Goal: Information Seeking & Learning: Learn about a topic

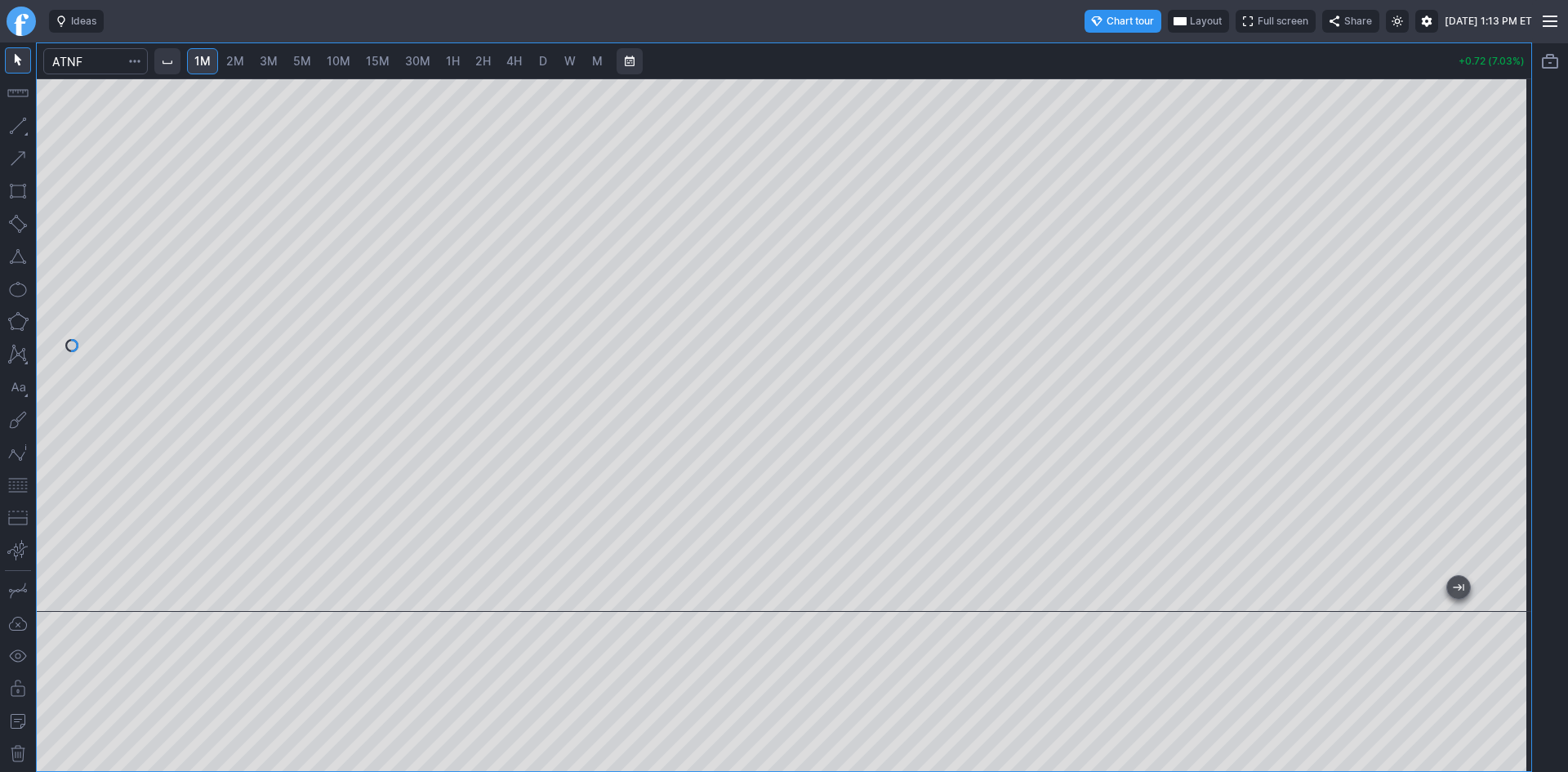
scroll to position [2, 0]
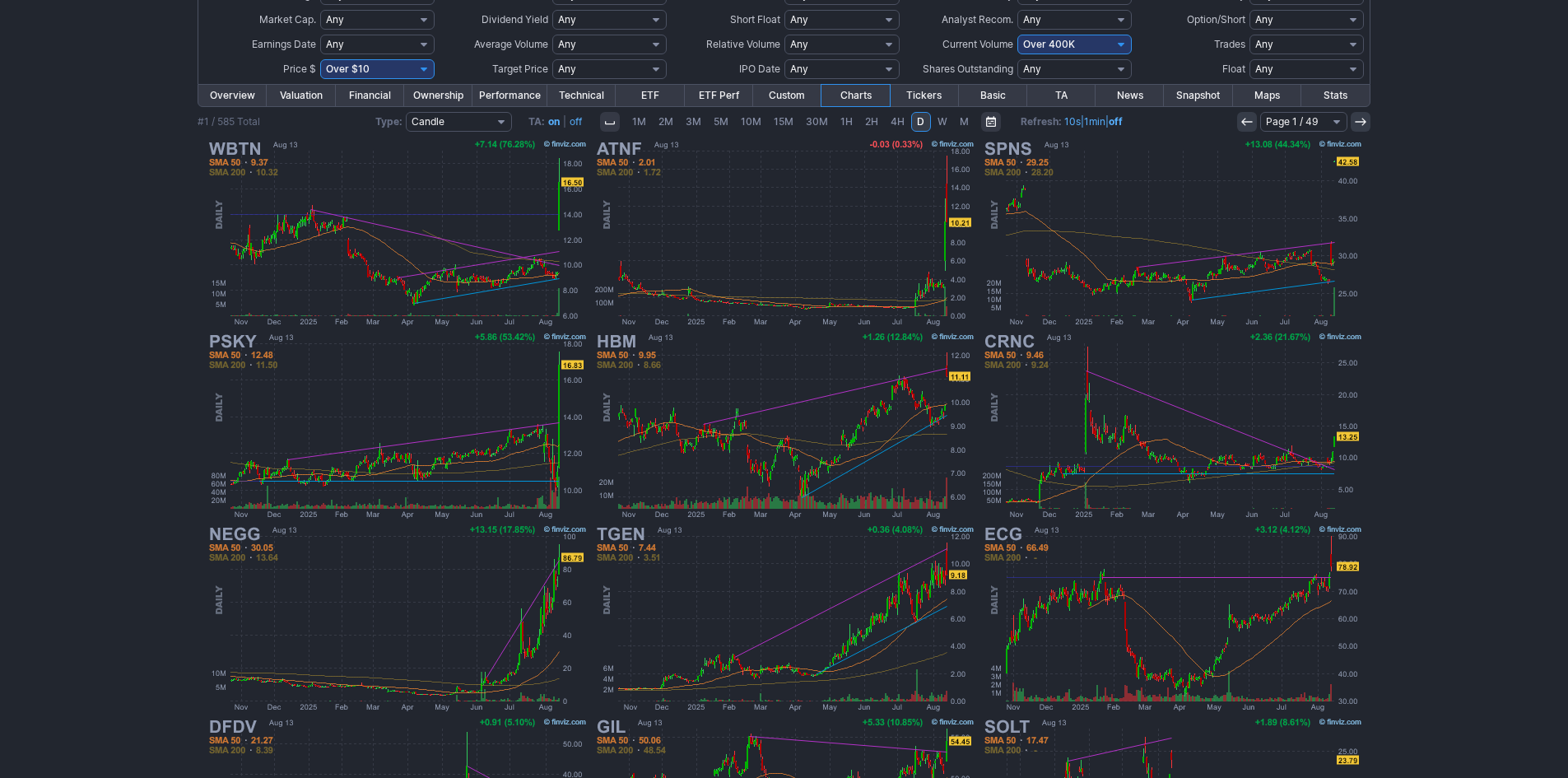
scroll to position [165, 0]
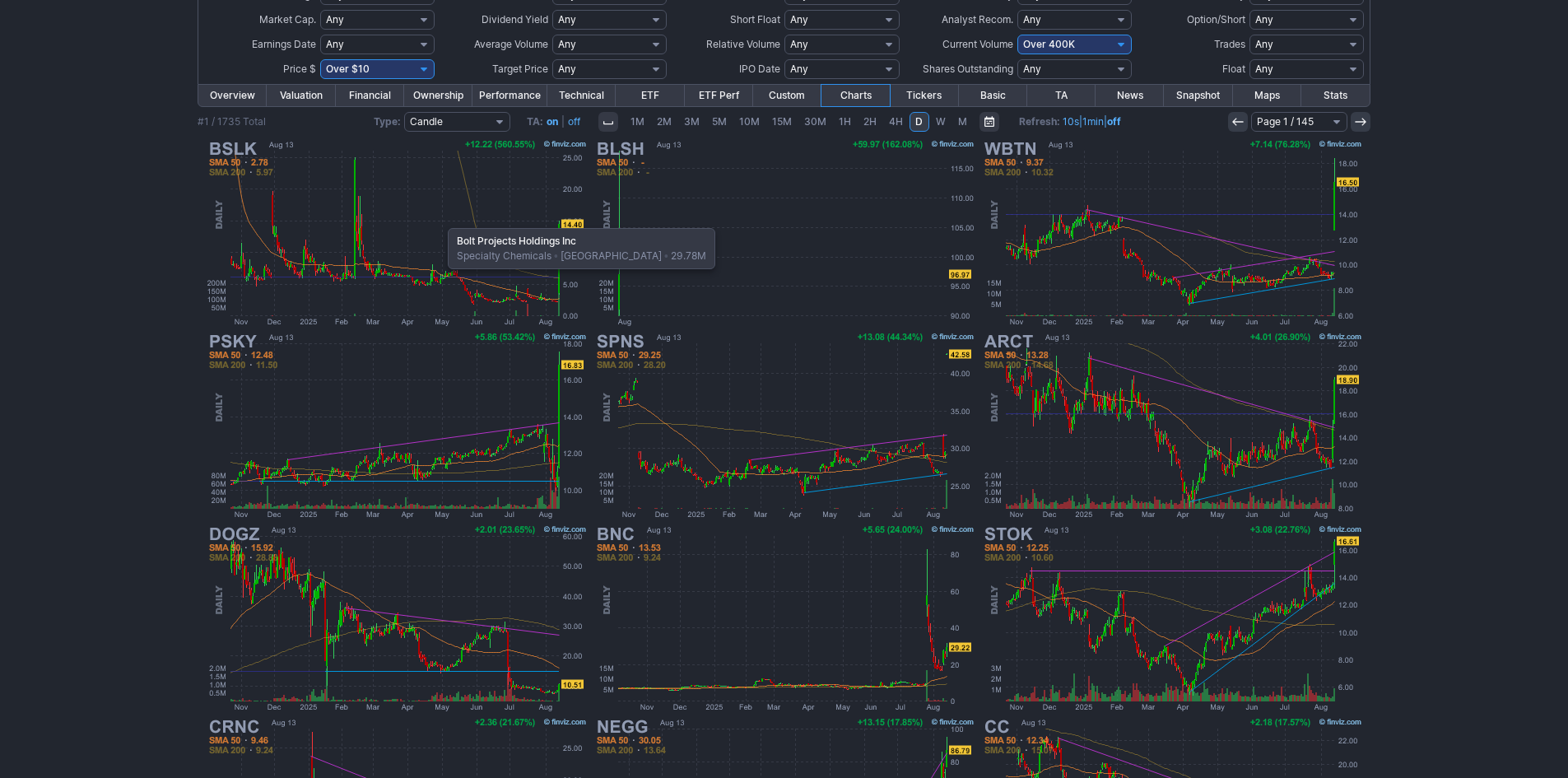
click at [439, 220] on img at bounding box center [396, 233] width 385 height 193
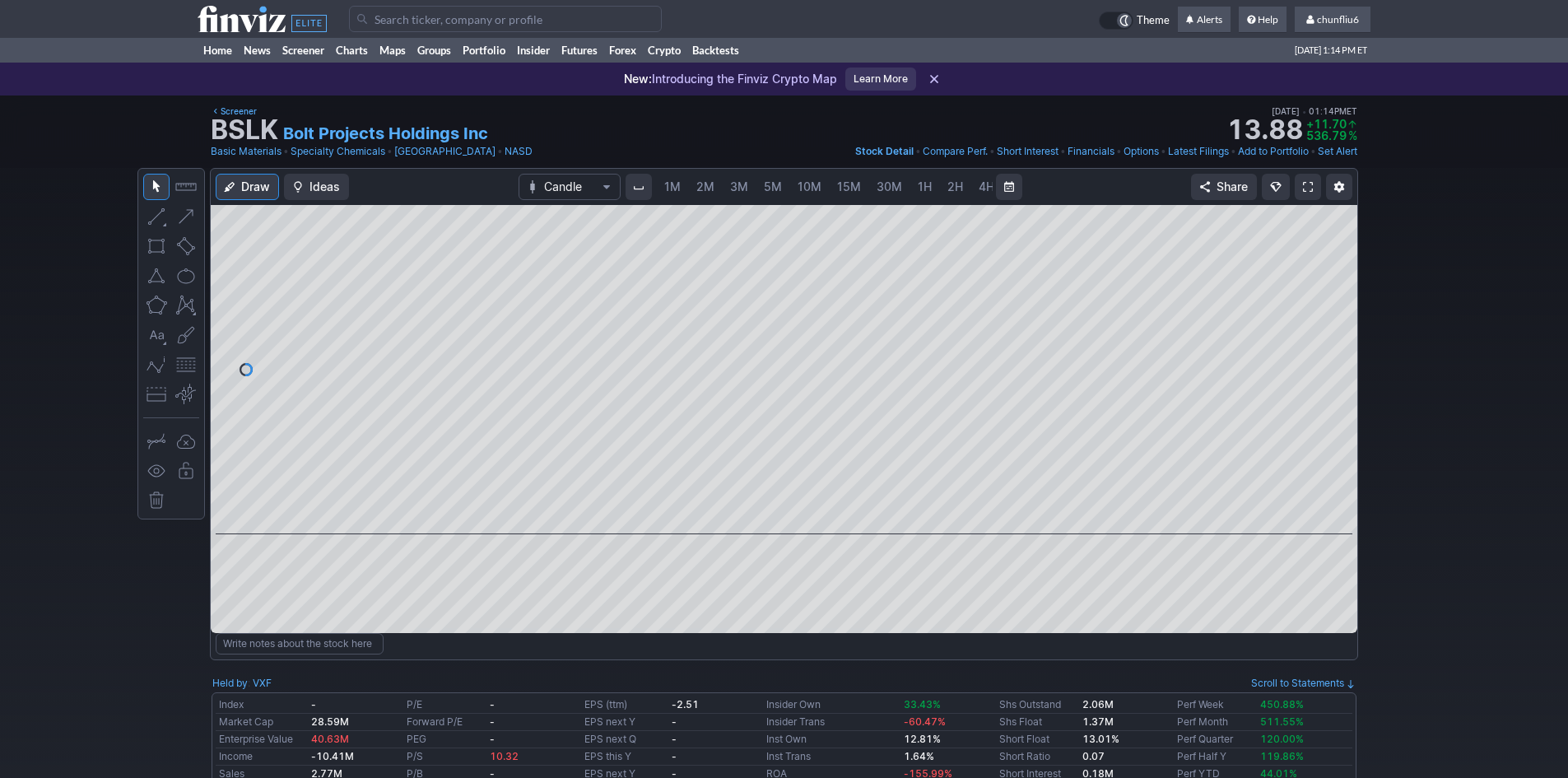
scroll to position [0, 89]
click at [676, 182] on span "5M" at bounding box center [684, 187] width 18 height 14
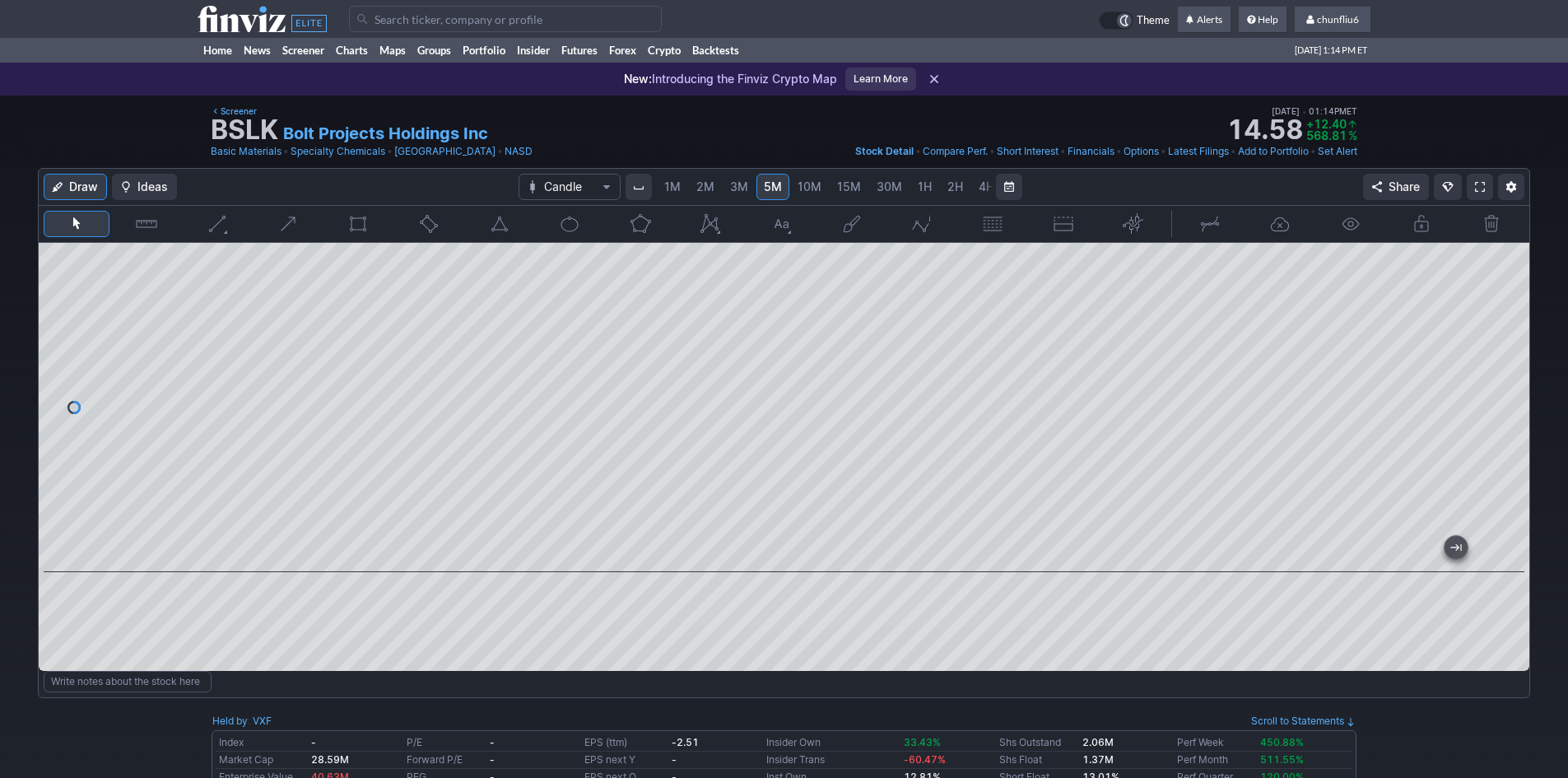
click at [1479, 184] on span at bounding box center [1480, 186] width 10 height 13
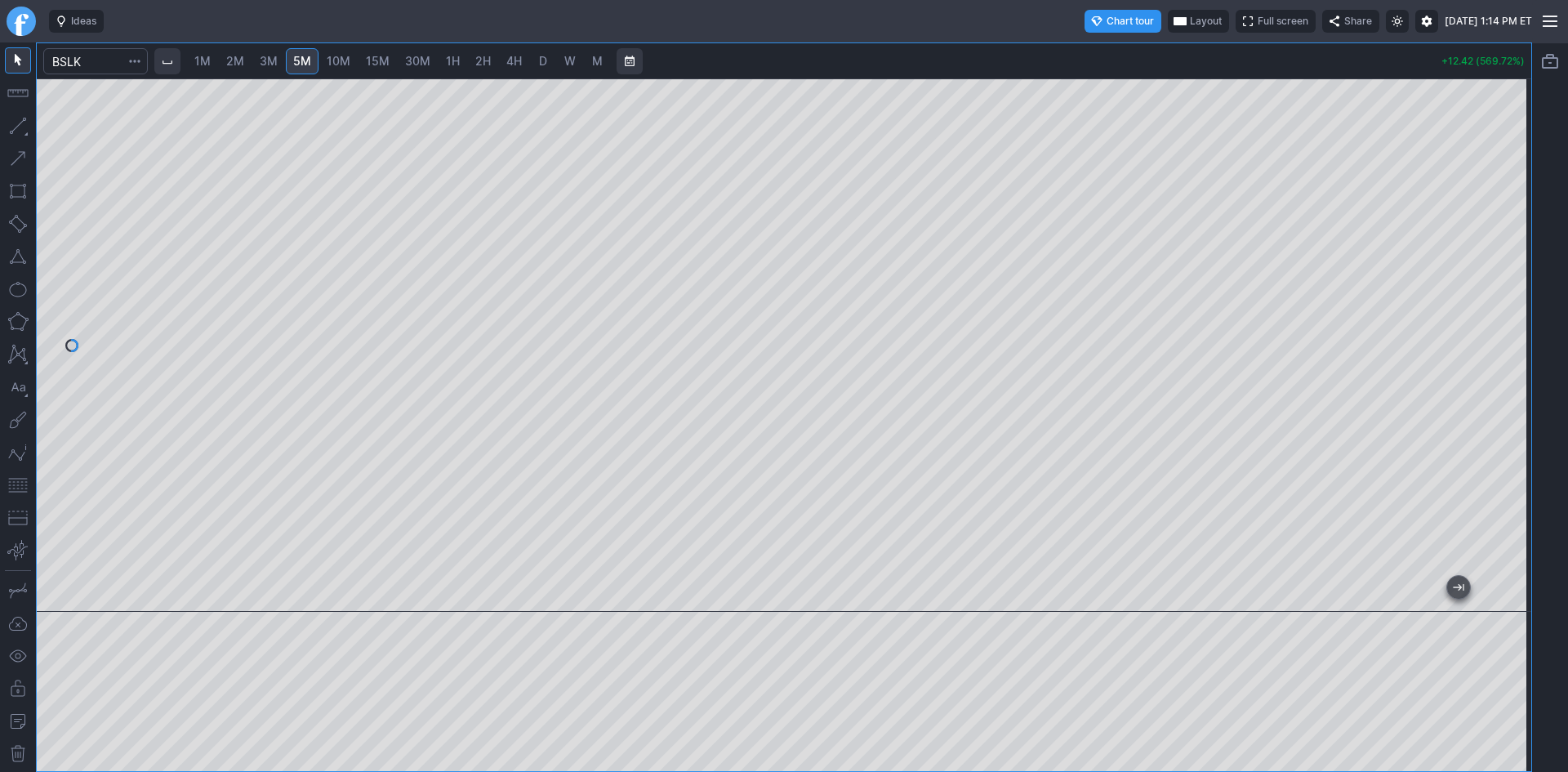
click at [1486, 372] on div at bounding box center [783, 346] width 1494 height 534
click at [342, 65] on span "10M" at bounding box center [338, 61] width 23 height 14
click at [1190, 22] on span "Layout" at bounding box center [1206, 21] width 32 height 16
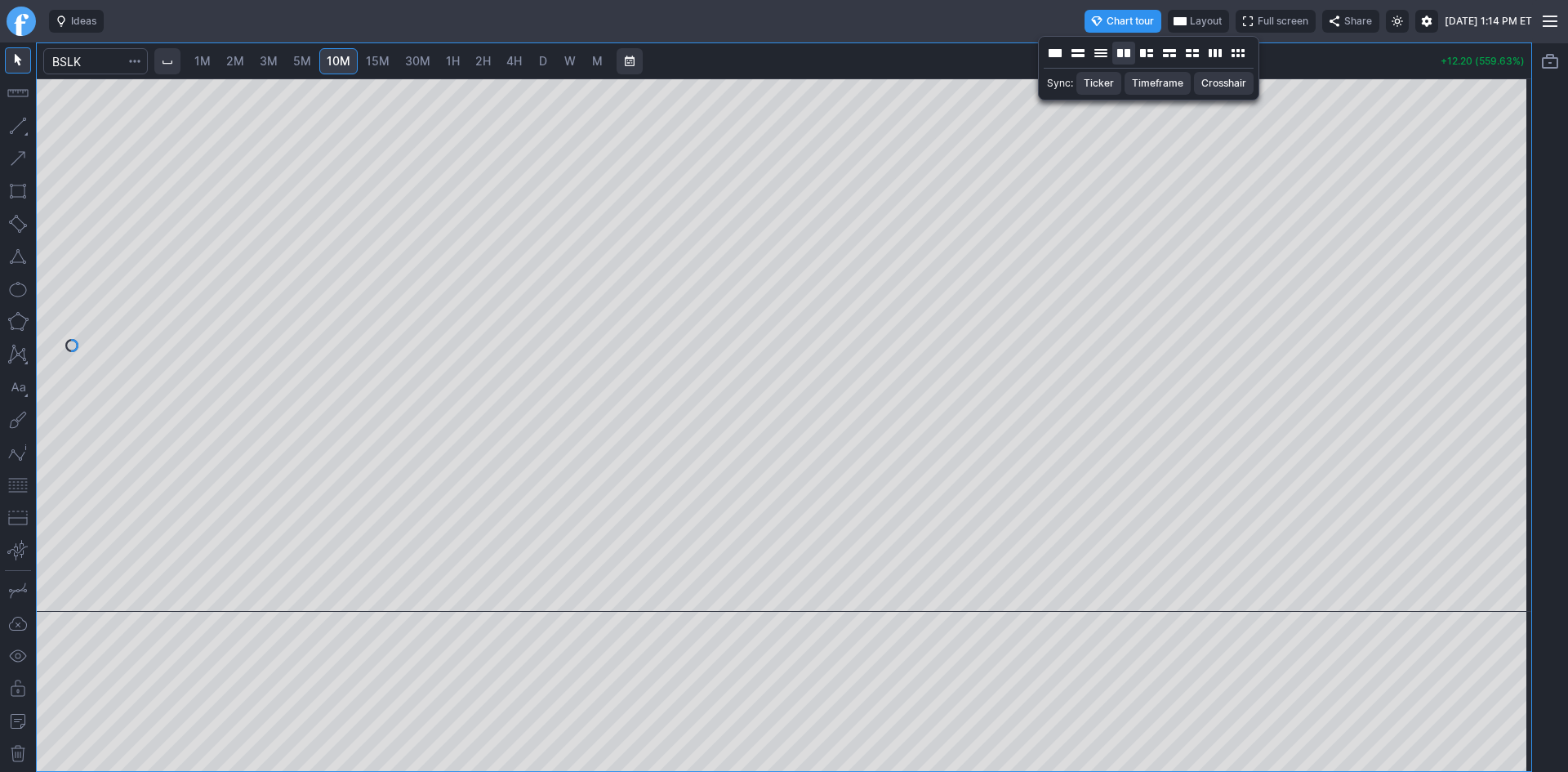
click at [1127, 48] on button "Layout" at bounding box center [1124, 53] width 23 height 23
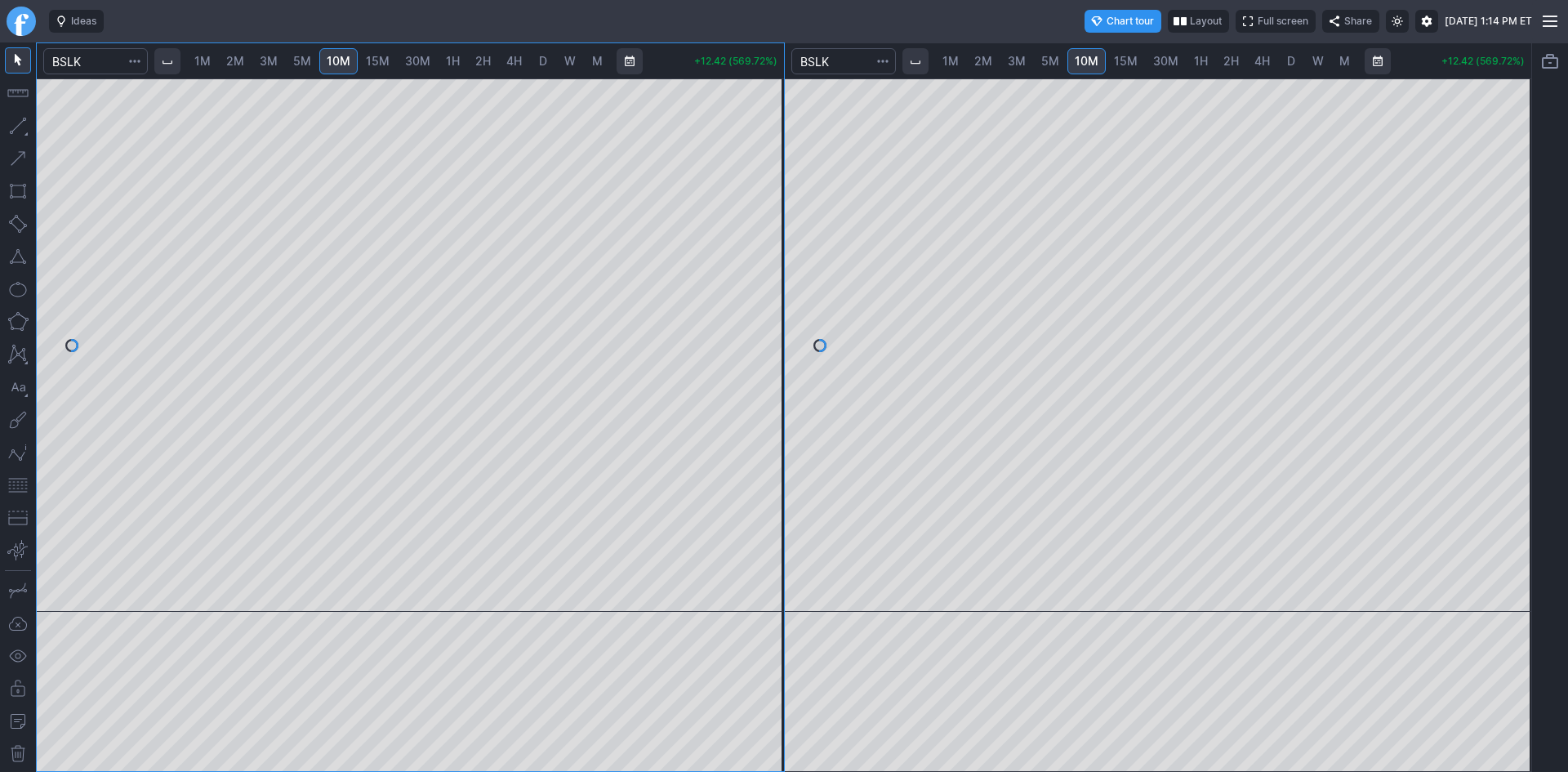
click at [1287, 61] on span "D" at bounding box center [1291, 61] width 8 height 14
click at [231, 63] on span "2M" at bounding box center [235, 61] width 18 height 14
click at [206, 63] on span "1M" at bounding box center [202, 61] width 16 height 14
click at [735, 337] on div at bounding box center [410, 346] width 748 height 534
drag, startPoint x: 772, startPoint y: 308, endPoint x: 763, endPoint y: 165, distance: 143.3
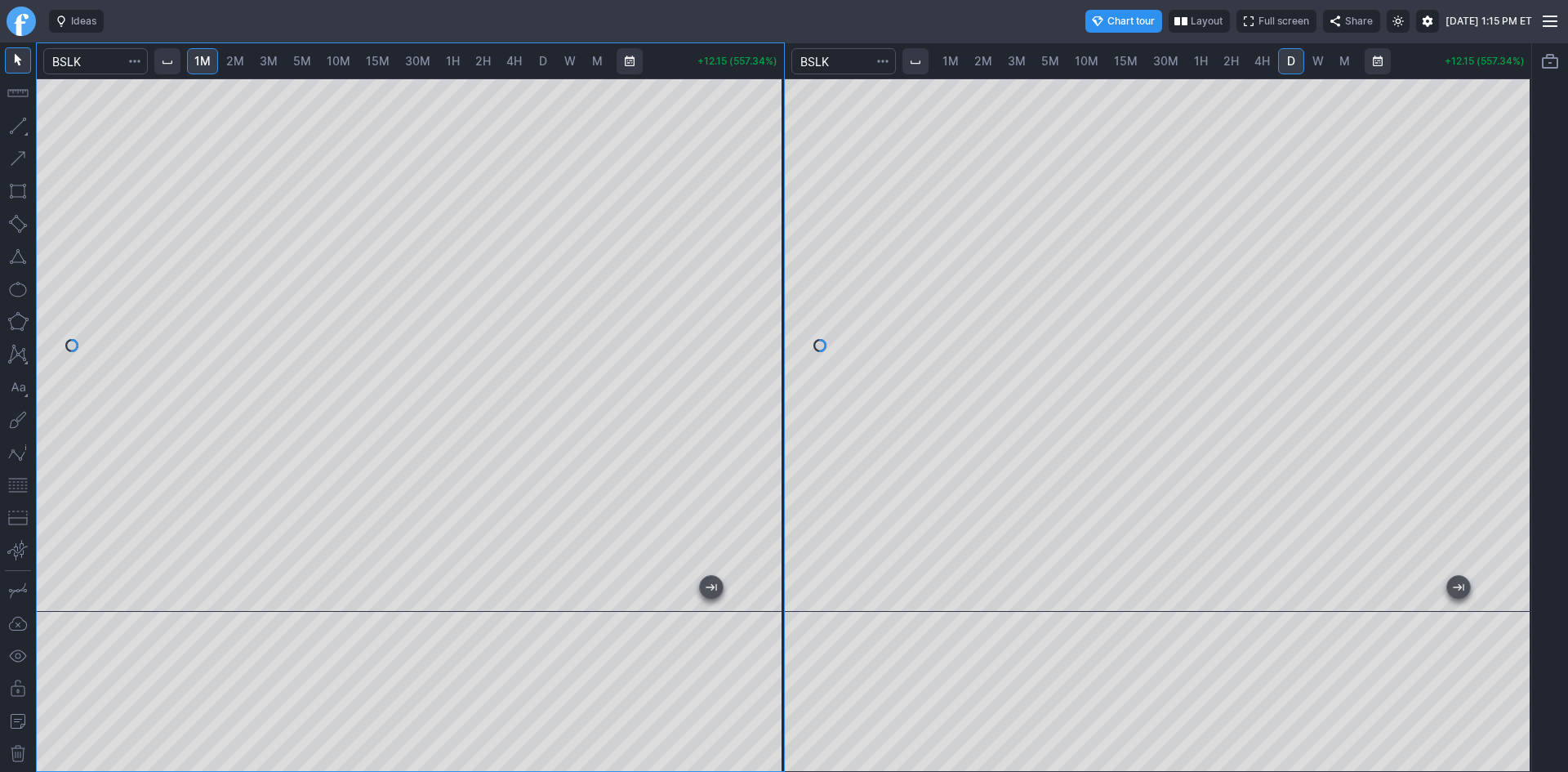
click at [763, 150] on div at bounding box center [767, 341] width 35 height 493
click at [750, 286] on div at bounding box center [410, 346] width 748 height 534
